Goal: Communication & Community: Ask a question

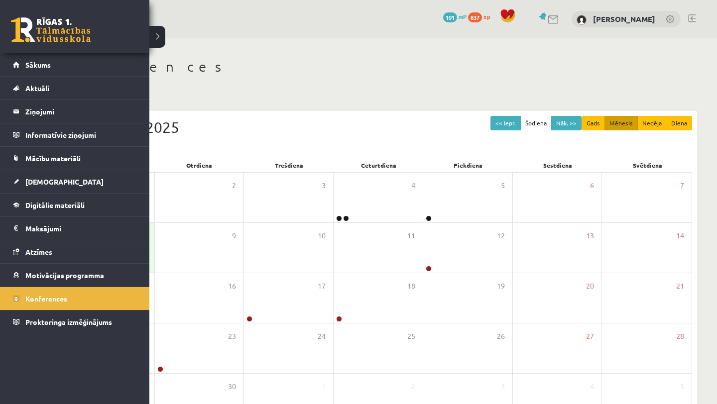
scroll to position [71, 0]
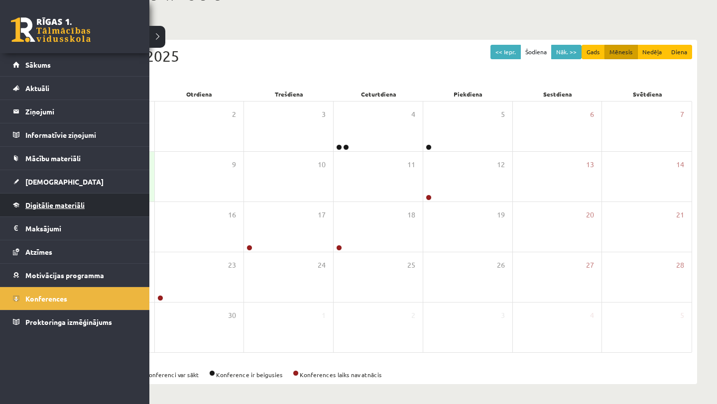
click at [73, 203] on span "Digitālie materiāli" at bounding box center [54, 205] width 59 height 9
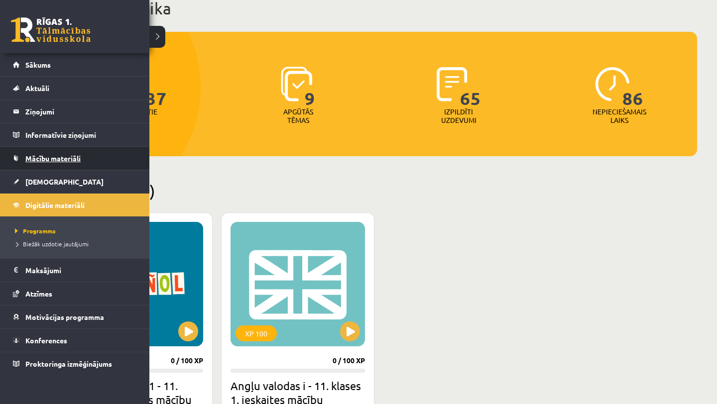
click at [66, 155] on span "Mācību materiāli" at bounding box center [52, 158] width 55 height 9
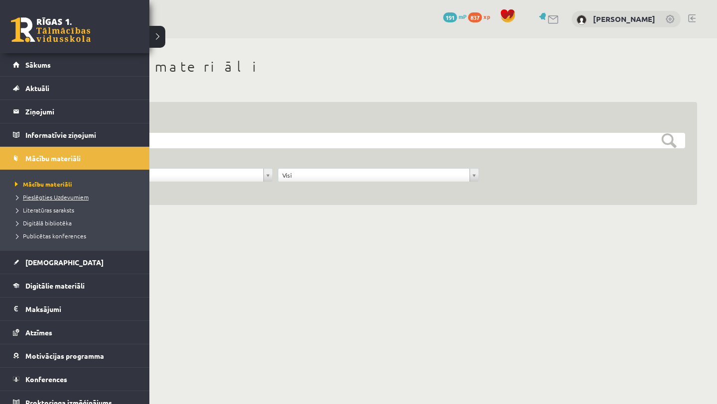
click at [62, 197] on span "Pieslēgties Uzdevumiem" at bounding box center [50, 197] width 76 height 8
click at [95, 61] on link "Sākums" at bounding box center [75, 64] width 124 height 23
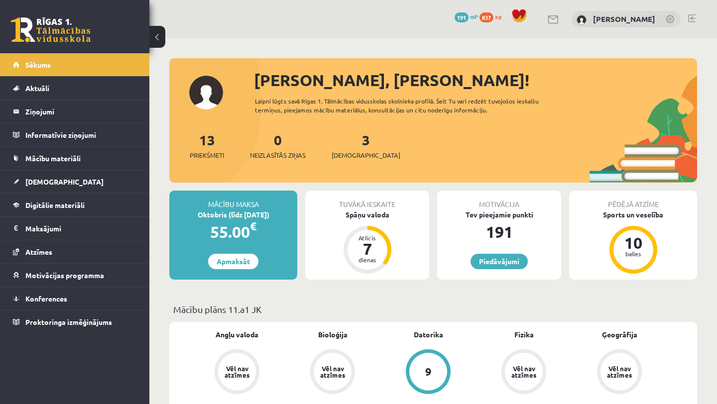
click at [625, 23] on div "[PERSON_NAME]" at bounding box center [626, 19] width 109 height 17
click at [626, 21] on link "[PERSON_NAME]" at bounding box center [624, 19] width 62 height 10
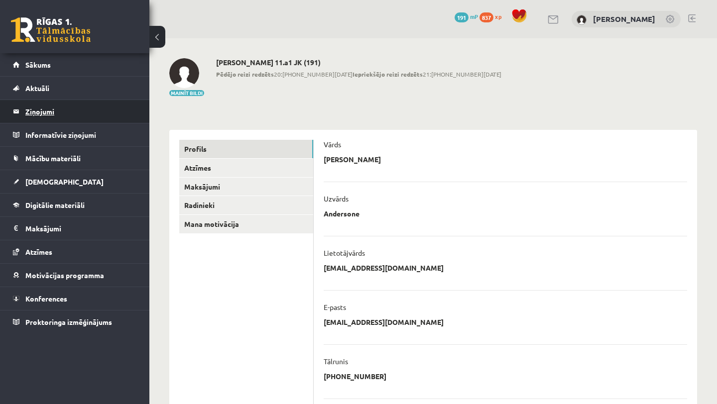
click at [83, 118] on legend "Ziņojumi 0" at bounding box center [81, 111] width 112 height 23
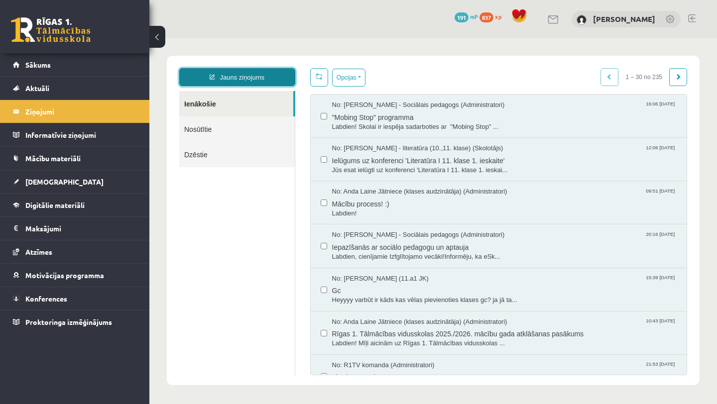
click at [236, 80] on link "Jauns ziņojums" at bounding box center [237, 77] width 116 height 18
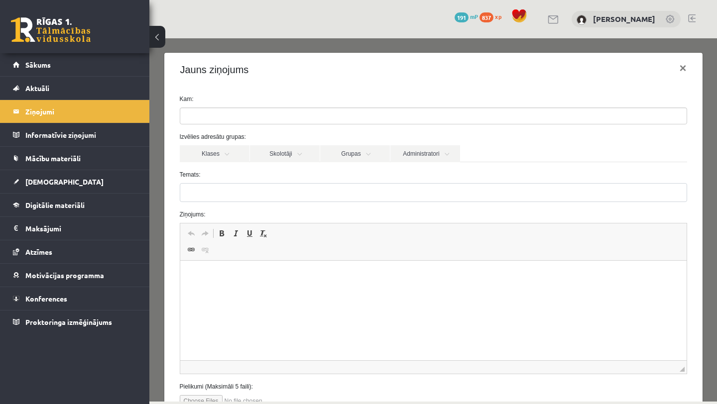
click at [250, 118] on ul at bounding box center [433, 116] width 506 height 16
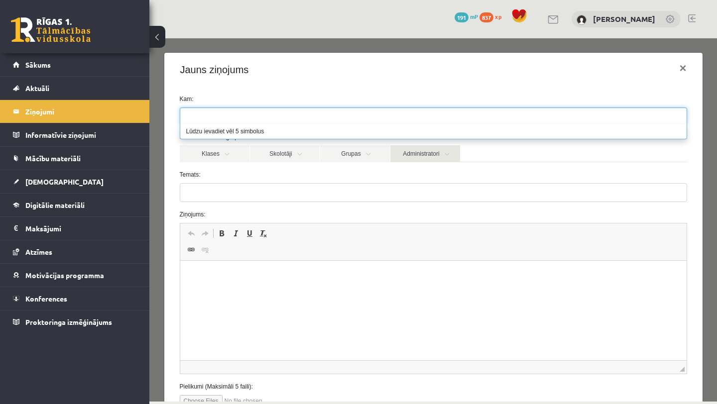
click at [405, 157] on link "Administratori" at bounding box center [425, 153] width 70 height 17
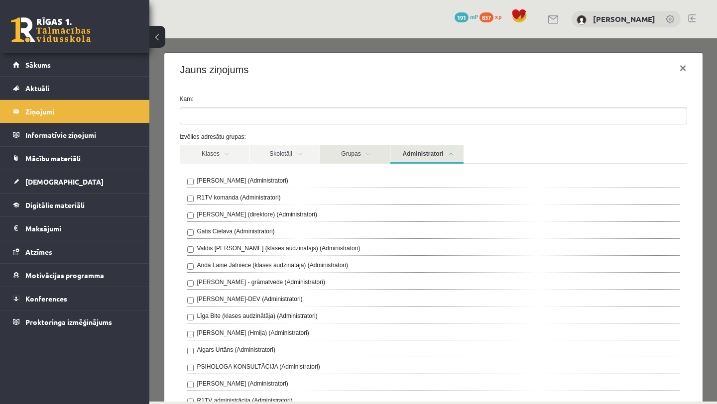
click at [368, 159] on link "Grupas" at bounding box center [355, 154] width 70 height 18
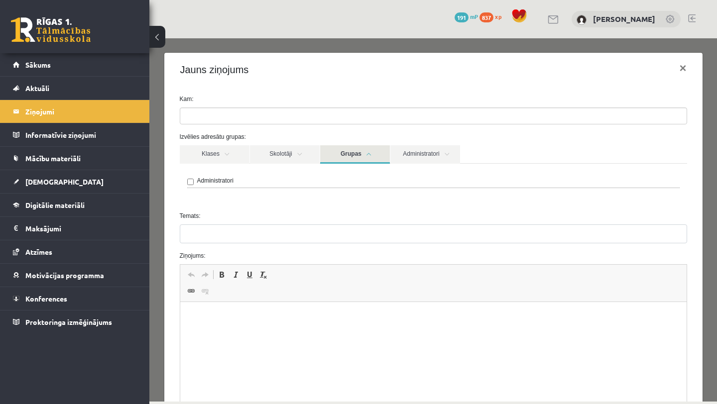
click at [251, 183] on div "Administratori" at bounding box center [433, 182] width 492 height 12
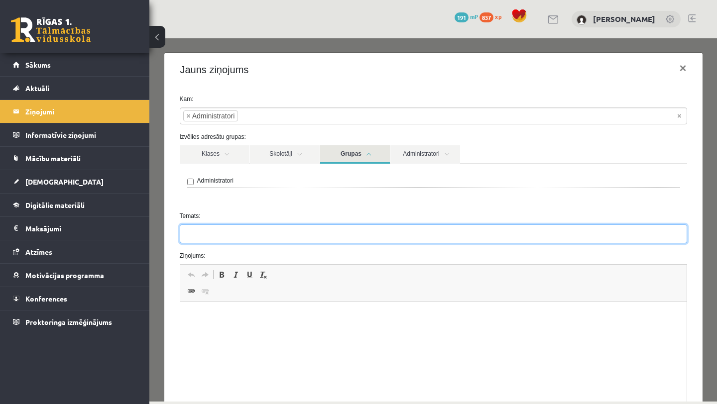
click at [217, 238] on input "Temats:" at bounding box center [433, 234] width 507 height 19
type input "**********"
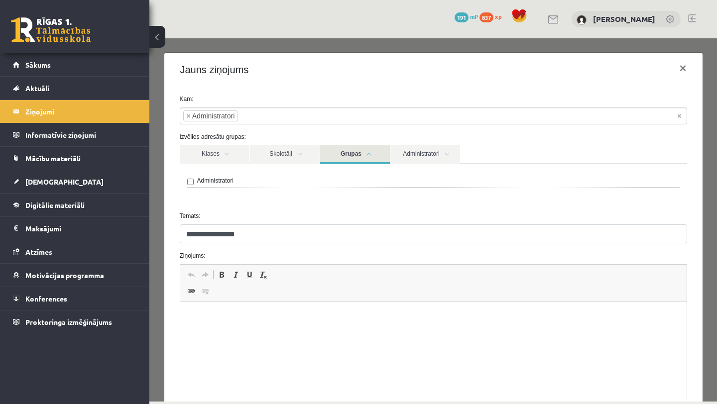
click at [314, 333] on html at bounding box center [433, 317] width 506 height 30
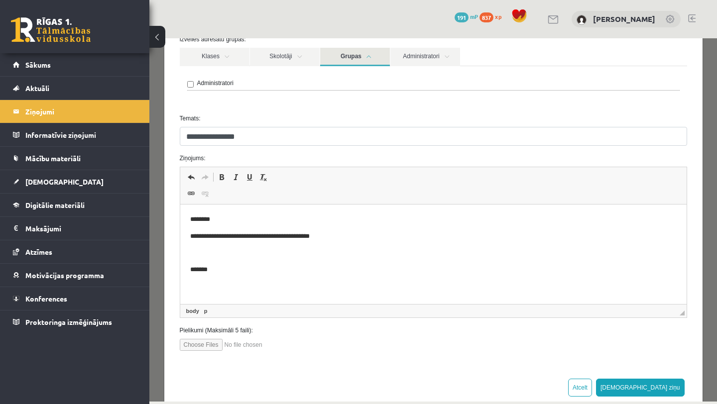
scroll to position [119, 0]
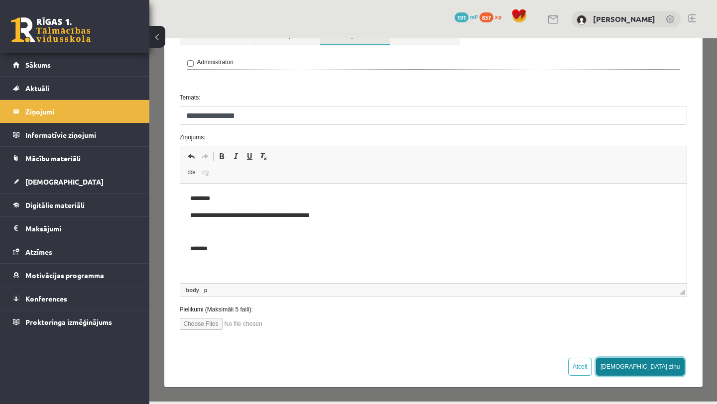
click at [658, 369] on button "Sūtīt ziņu" at bounding box center [640, 367] width 89 height 18
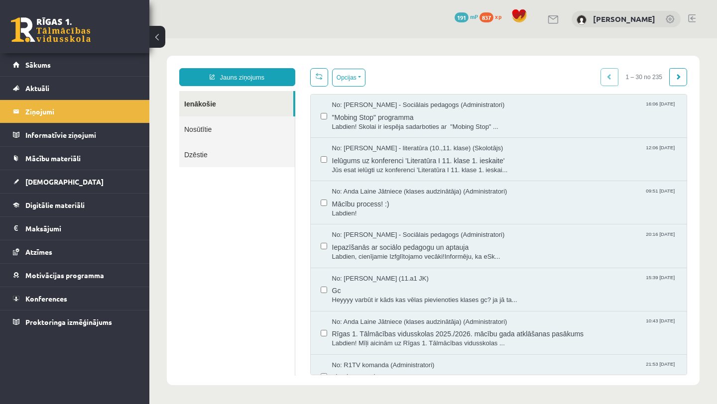
scroll to position [0, 0]
click at [84, 301] on link "Konferences" at bounding box center [75, 298] width 124 height 23
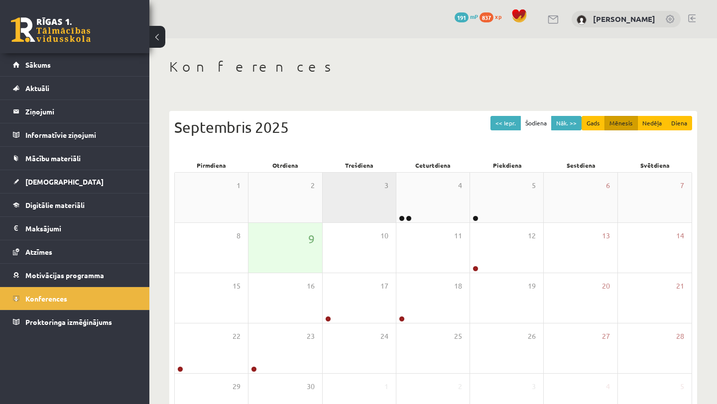
click at [388, 197] on div "3" at bounding box center [359, 198] width 73 height 50
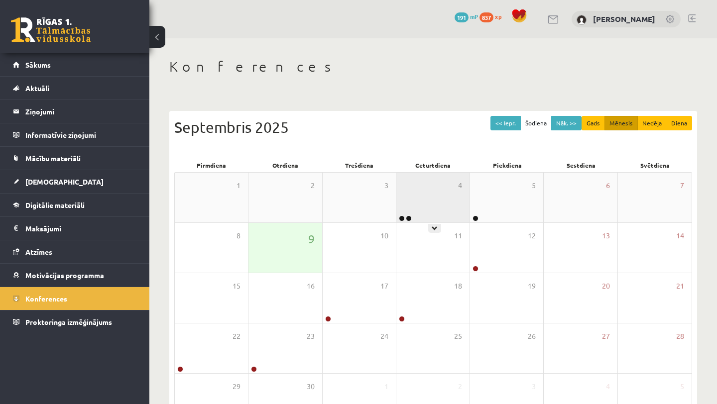
click at [424, 188] on div "4" at bounding box center [432, 198] width 73 height 50
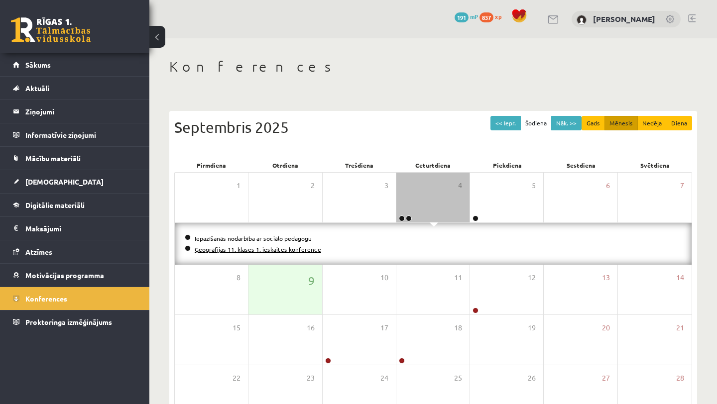
click at [290, 251] on link "Ģeogrāfijas 11. klases 1. ieskaites konference" at bounding box center [258, 249] width 126 height 8
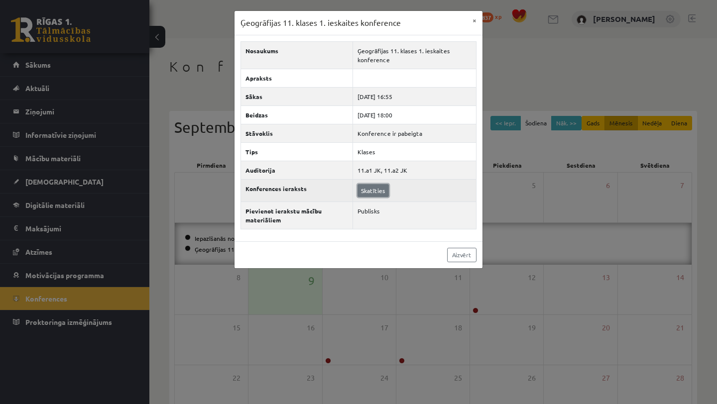
click at [383, 185] on link "Skatīties" at bounding box center [373, 190] width 31 height 13
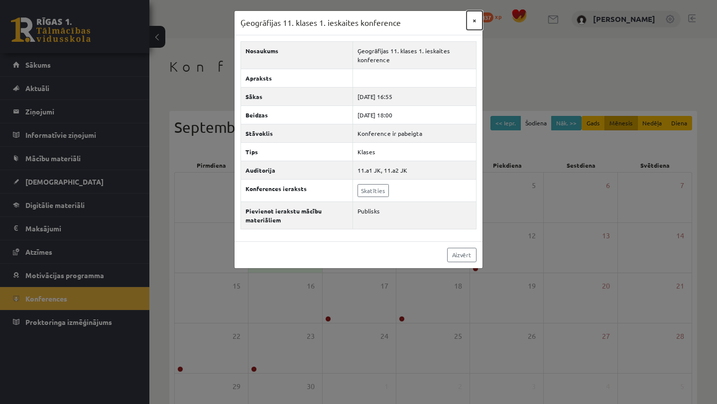
click at [475, 23] on button "×" at bounding box center [475, 20] width 16 height 19
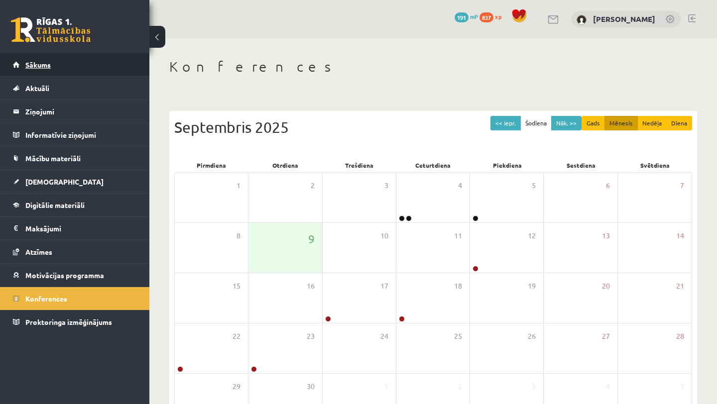
click at [118, 68] on link "Sākums" at bounding box center [75, 64] width 124 height 23
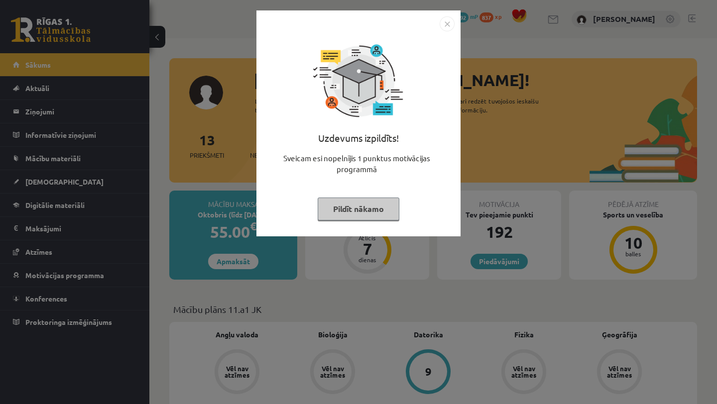
click at [396, 199] on button "Pildīt nākamo" at bounding box center [359, 209] width 82 height 23
